Goal: Transaction & Acquisition: Purchase product/service

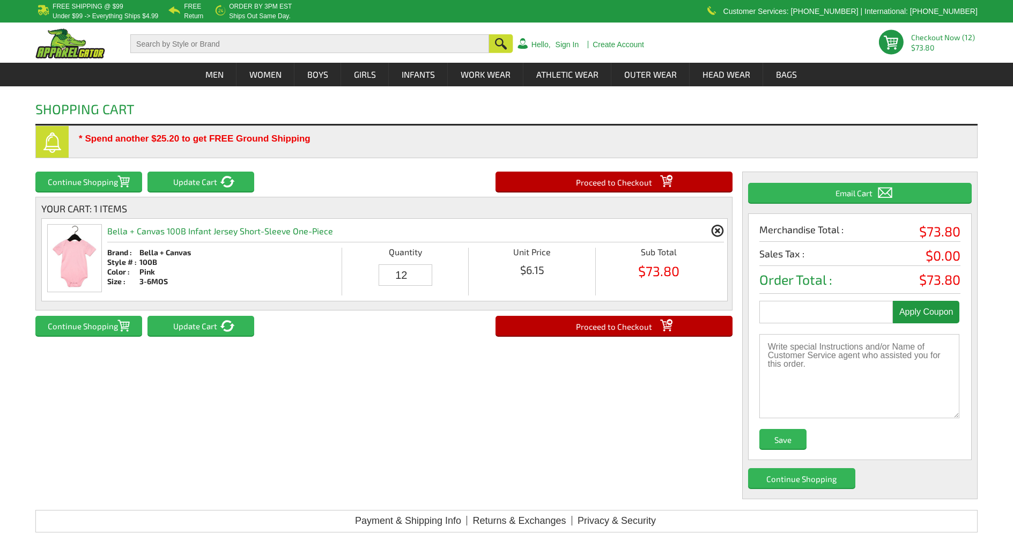
click at [678, 322] on input "Proceed to Checkout" at bounding box center [614, 326] width 237 height 20
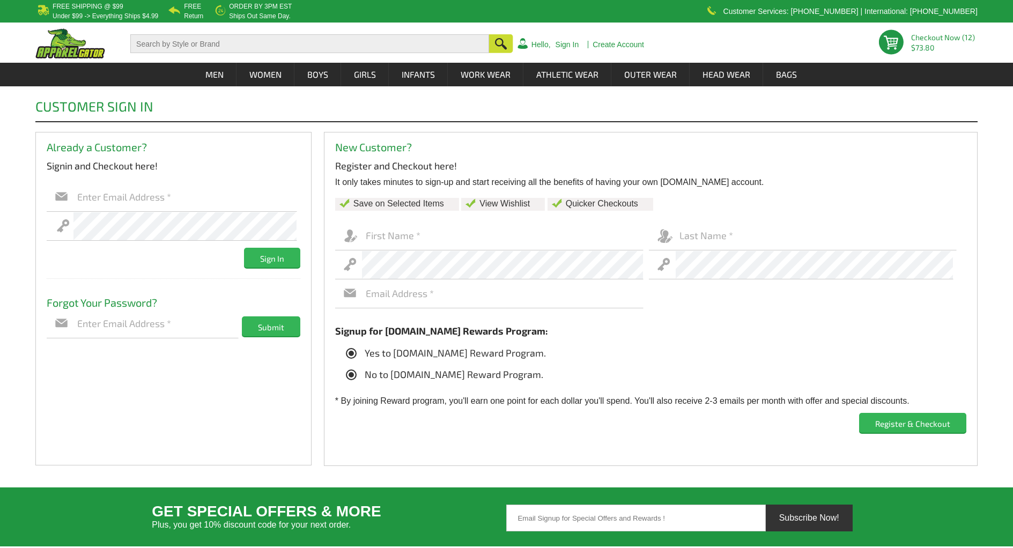
click at [348, 377] on icon at bounding box center [351, 375] width 11 height 11
click at [349, 371] on input "No to [DOMAIN_NAME] Reward Program." at bounding box center [349, 371] width 0 height 0
click at [408, 230] on input "text" at bounding box center [503, 236] width 282 height 29
type input "Nathan"
type input "team@planetapparel.com"
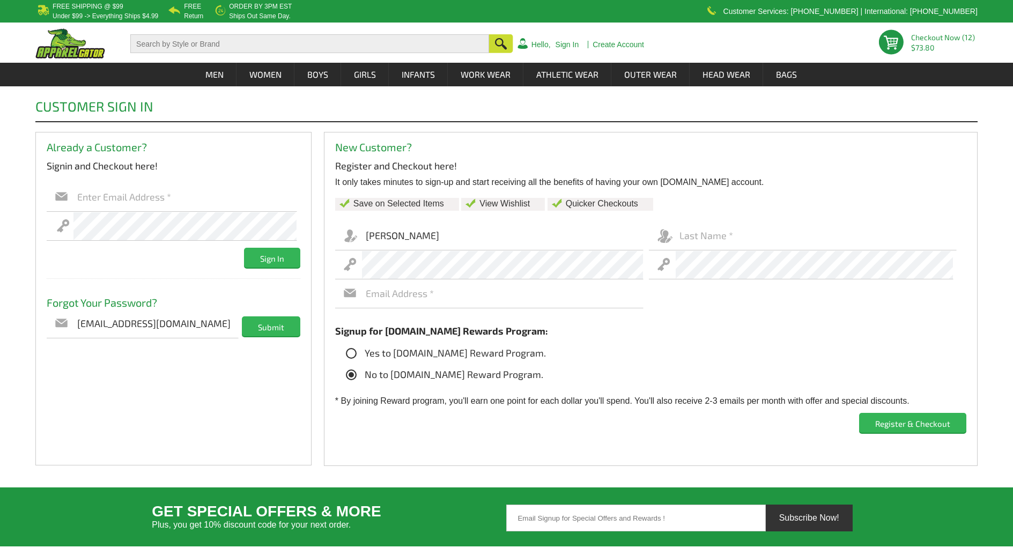
type input "Phillips"
drag, startPoint x: 104, startPoint y: 311, endPoint x: 34, endPoint y: 310, distance: 69.2
click at [35, 310] on div "Customer Sign In Already a Customer? Signin and Checkout here! Sign In Forgot P…" at bounding box center [506, 280] width 1013 height 388
click at [79, 381] on div "Already a Customer? Signin and Checkout here! Sign In Forgot Password ? Forgot …" at bounding box center [173, 299] width 276 height 334
drag, startPoint x: 198, startPoint y: 326, endPoint x: -132, endPoint y: 289, distance: 332.4
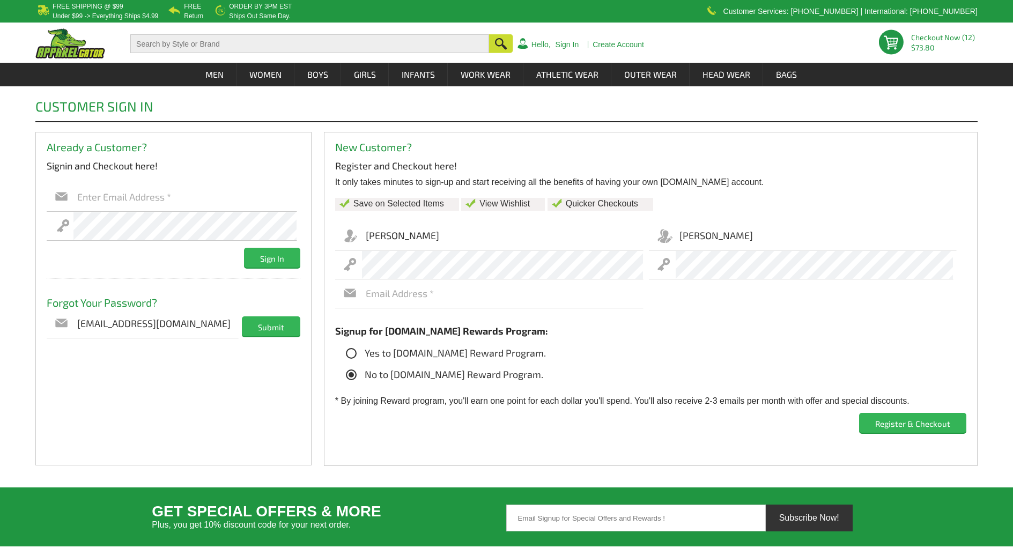
click at [0, 289] on html "Free Shipping @ $99 under $99 -> everything ships $4.99 Free Return Order by 3P…" at bounding box center [506, 418] width 1013 height 836
click at [523, 290] on input "text" at bounding box center [503, 293] width 282 height 29
type input "team@planetapparel.com"
click at [355, 353] on icon at bounding box center [351, 353] width 11 height 11
click at [349, 350] on input "Yes to Apparelgator.com Reward Program." at bounding box center [349, 350] width 0 height 0
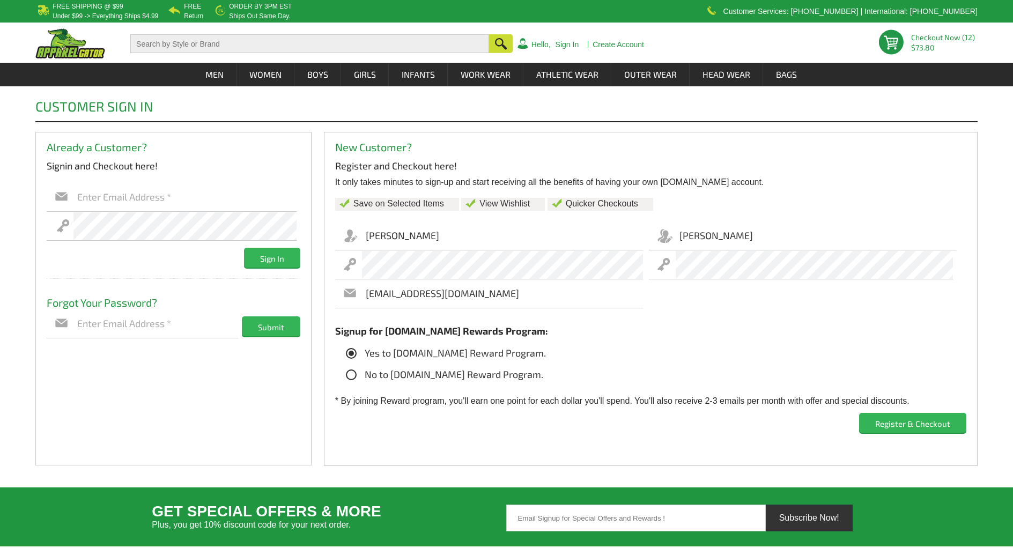
click at [906, 419] on input "Register & Checkout" at bounding box center [912, 423] width 107 height 20
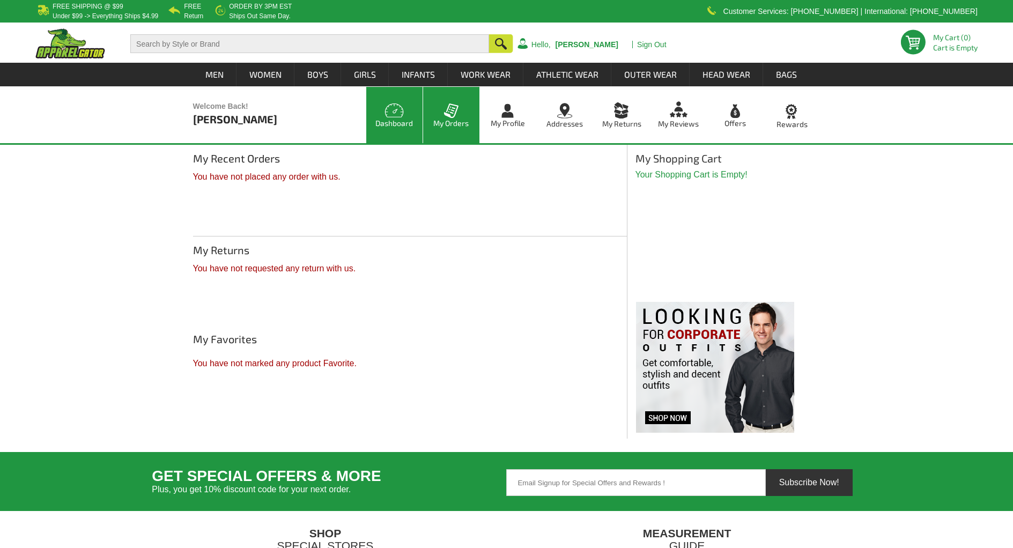
click at [452, 135] on link "My Orders" at bounding box center [451, 115] width 56 height 56
